Goal: Task Accomplishment & Management: Complete application form

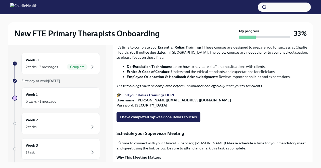
scroll to position [274, 0]
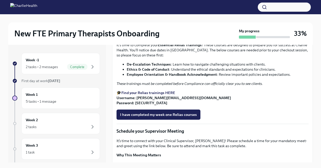
click at [168, 5] on strong "Access Your Docebo Training Here!" at bounding box center [150, 2] width 59 height 5
click at [74, 102] on div "5 tasks • 1 message" at bounding box center [61, 102] width 70 height 6
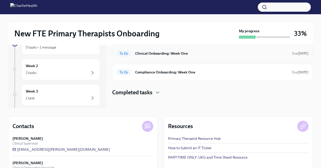
scroll to position [55, 0]
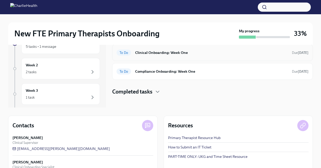
click at [185, 55] on h6 "Clinical Onboarding: Week One" at bounding box center [211, 53] width 153 height 6
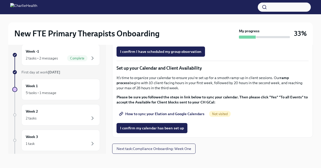
scroll to position [731, 0]
click at [169, 50] on span "I confirm I have scheduled my group observation" at bounding box center [160, 51] width 81 height 5
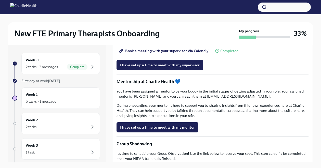
scroll to position [443, 0]
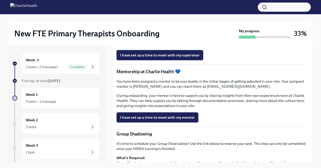
click at [171, 58] on span "I have set up a time to meet with my supervisor" at bounding box center [159, 55] width 79 height 5
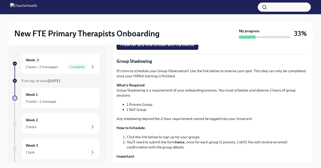
scroll to position [524, 0]
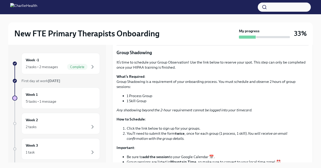
click at [166, 39] on span "I have set up a time to meet with my mentor" at bounding box center [157, 36] width 75 height 5
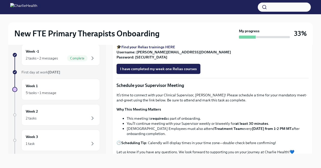
scroll to position [310, 0]
